Goal: Information Seeking & Learning: Learn about a topic

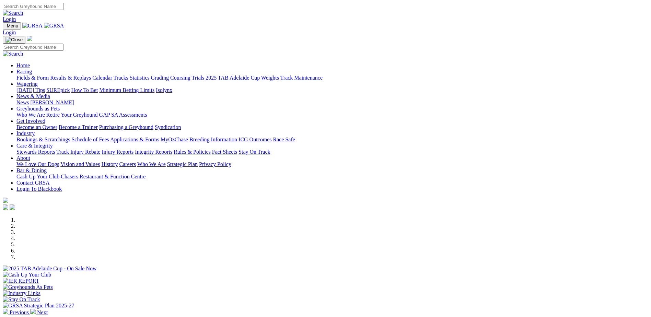
scroll to position [146, 0]
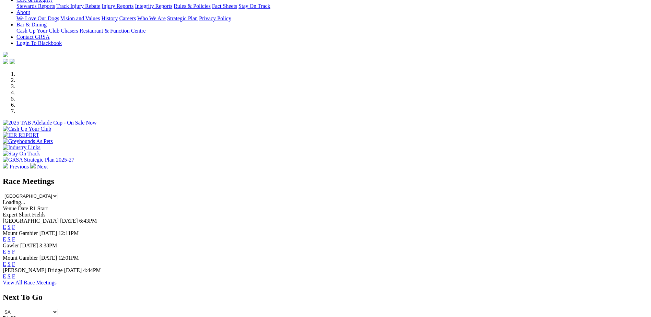
click at [15, 224] on link "F" at bounding box center [13, 227] width 3 height 6
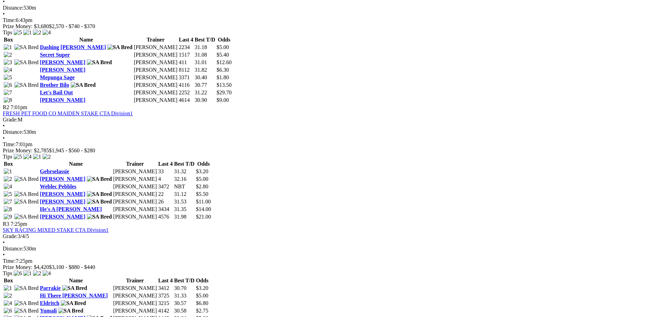
scroll to position [386, 0]
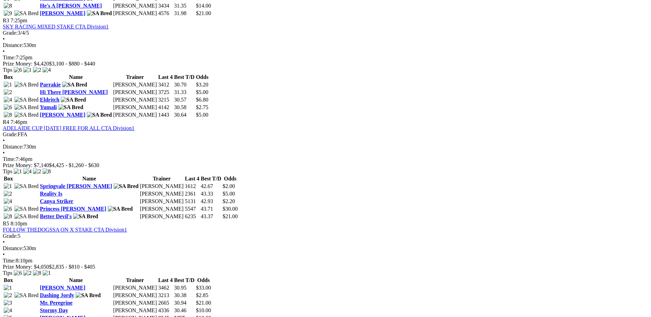
scroll to position [592, 0]
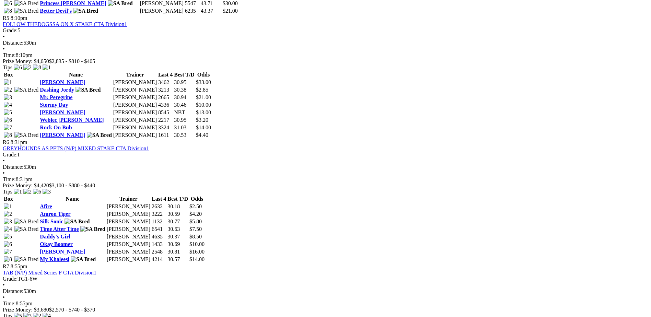
scroll to position [798, 0]
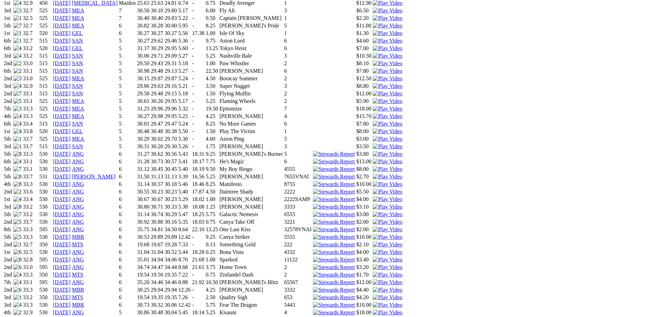
scroll to position [523, 0]
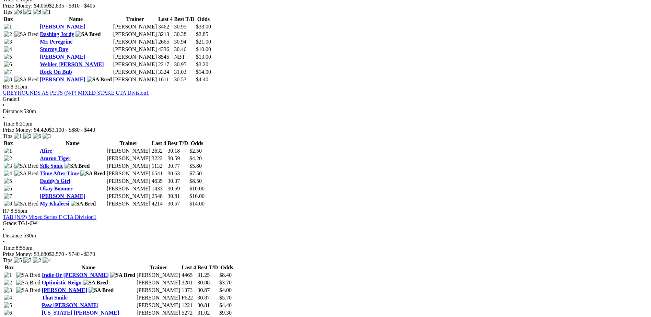
scroll to position [849, 0]
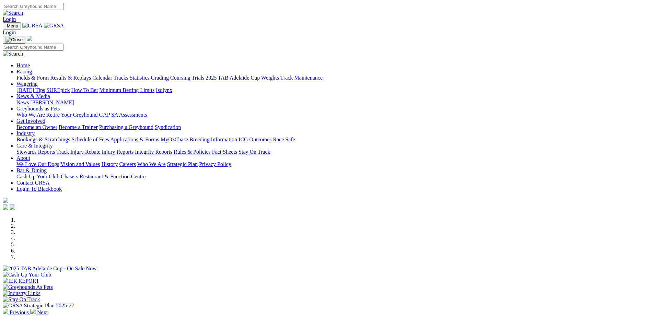
scroll to position [146, 0]
